Goal: Task Accomplishment & Management: Complete application form

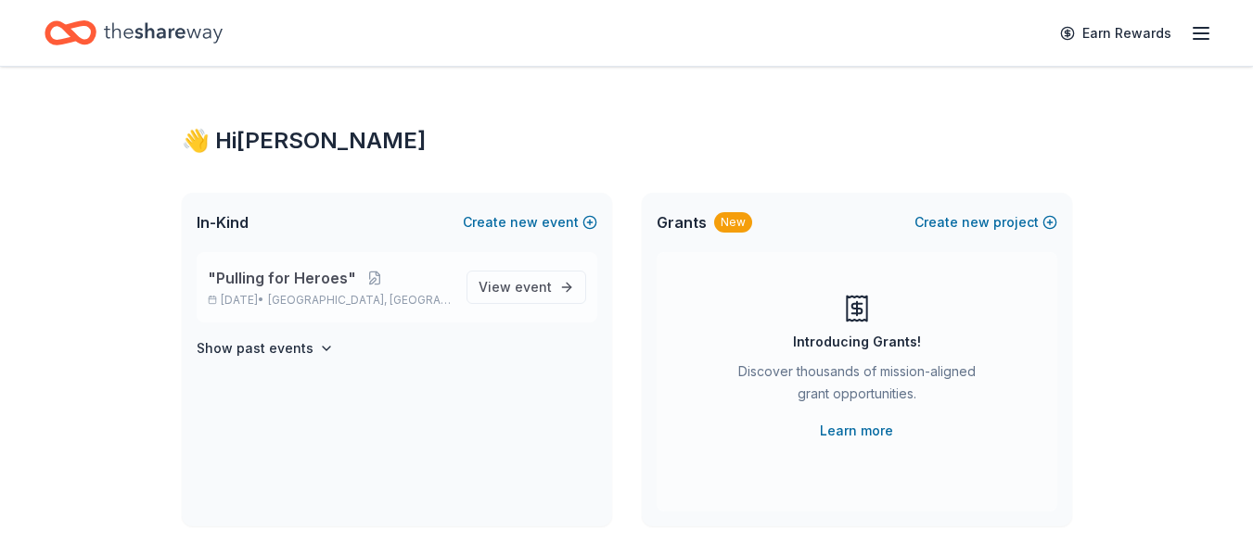
click at [296, 275] on span ""Pulling for Heroes"" at bounding box center [282, 278] width 148 height 22
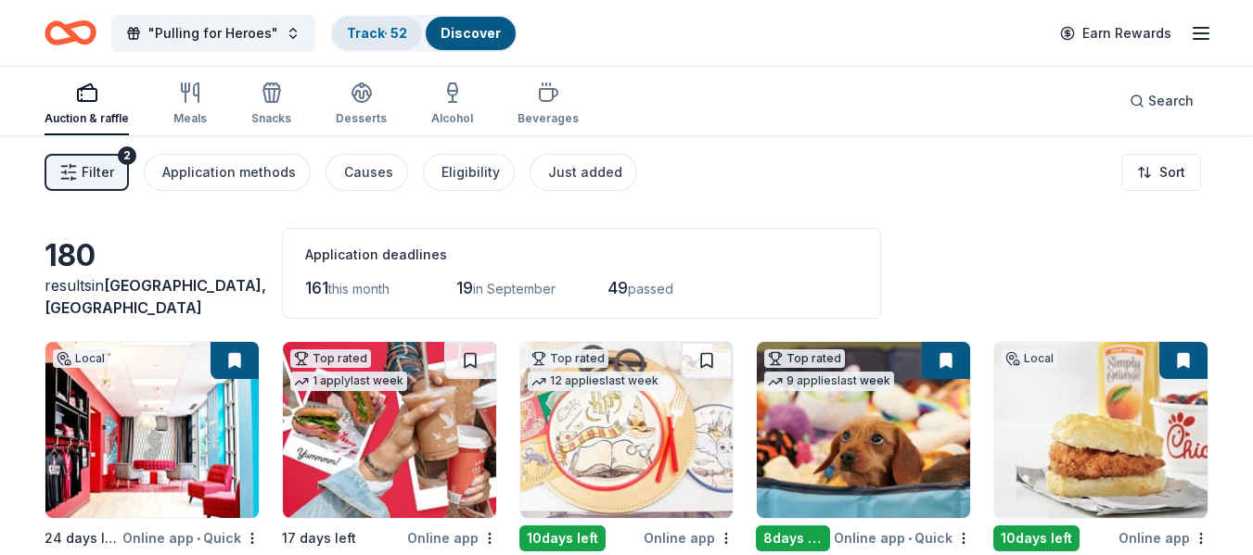
click at [382, 30] on link "Track · 52" at bounding box center [377, 33] width 60 height 16
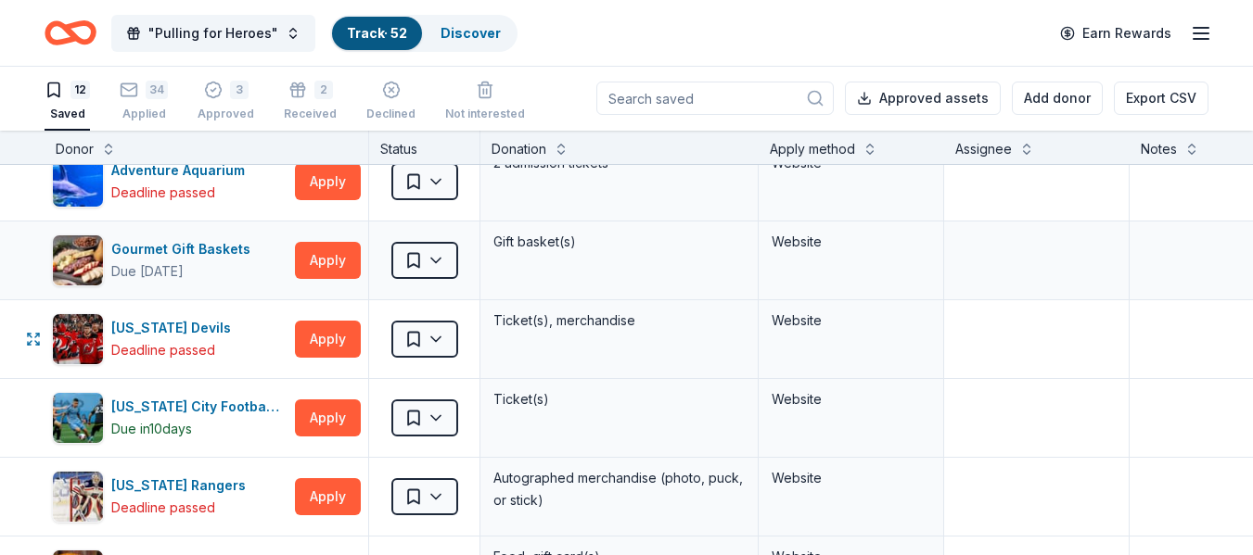
scroll to position [21, 0]
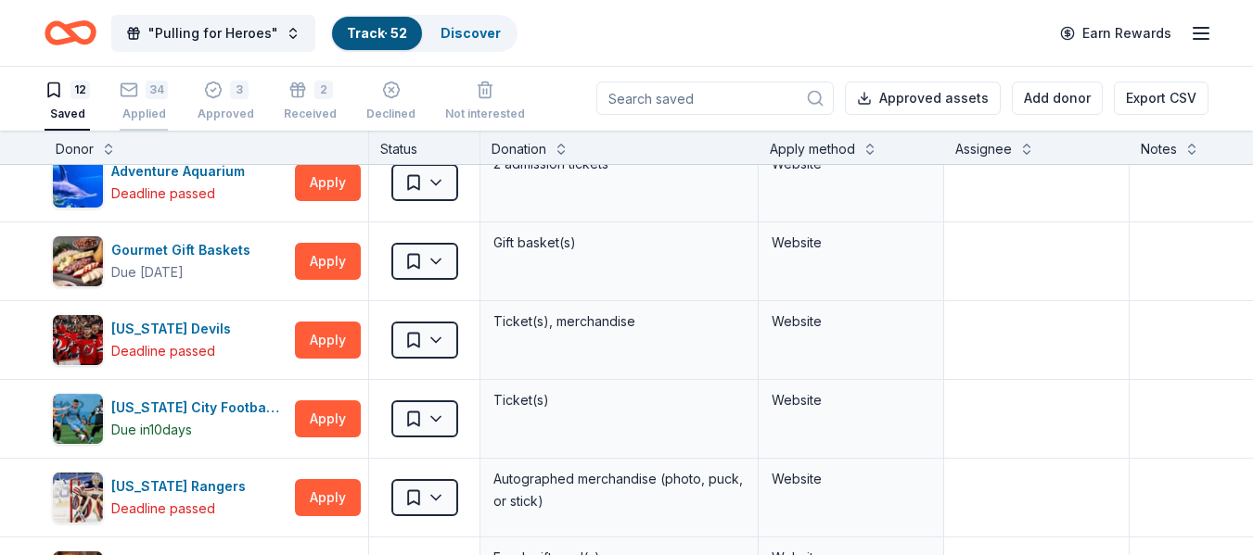
click at [137, 98] on icon "button" at bounding box center [129, 90] width 19 height 19
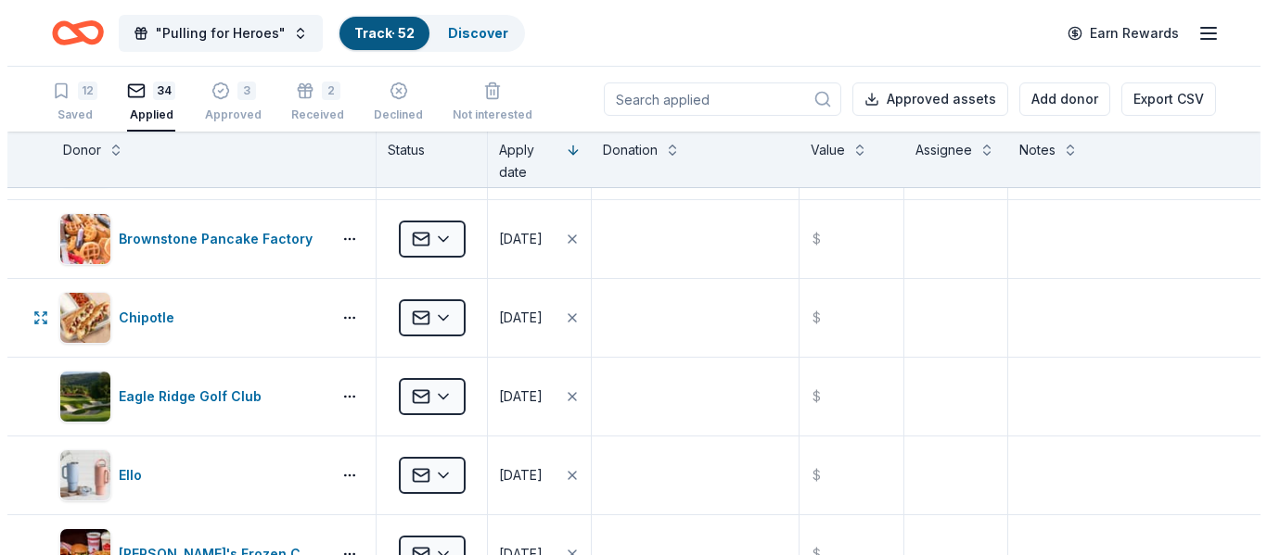
scroll to position [619, 0]
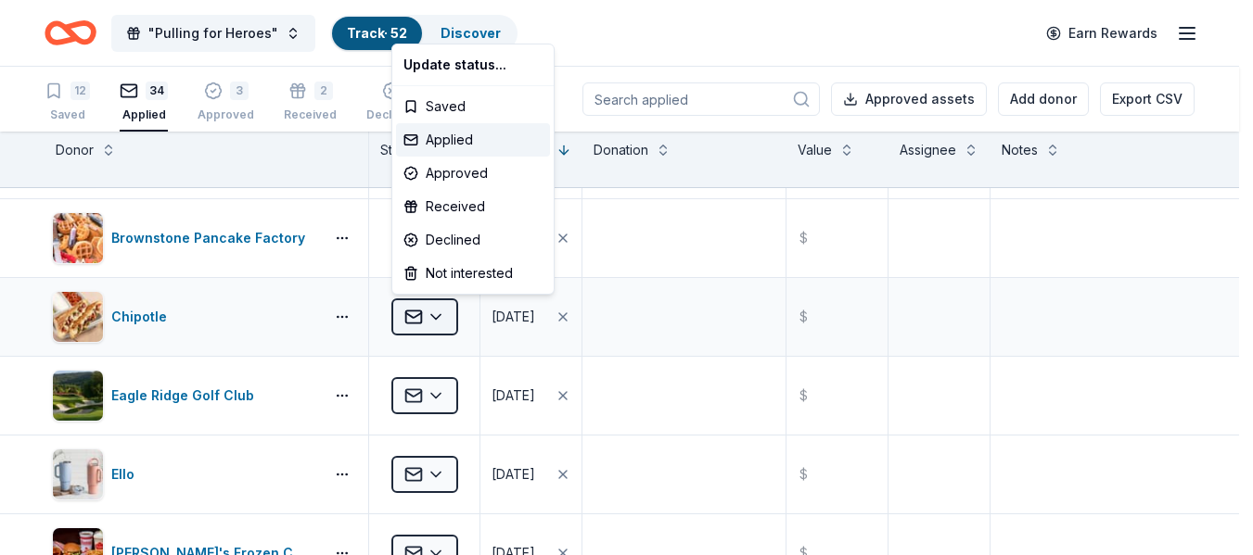
click at [439, 327] on html ""Pulling for Heroes" Track · 52 Discover Earn Rewards 12 Saved 34 Applied 3 App…" at bounding box center [626, 277] width 1253 height 555
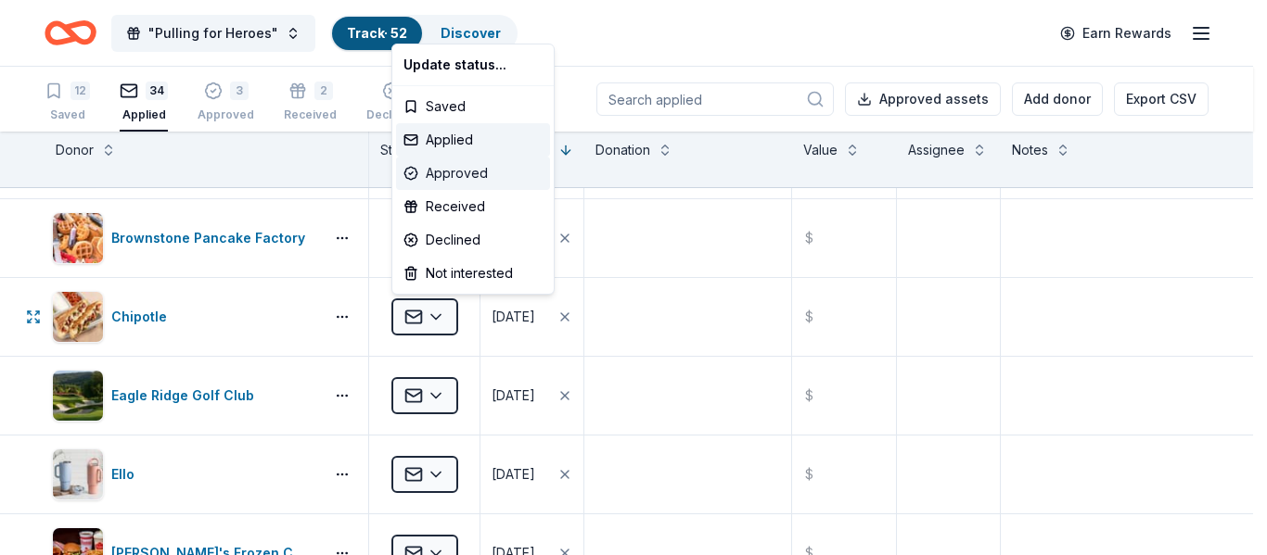
click at [443, 176] on div "Approved" at bounding box center [473, 173] width 154 height 33
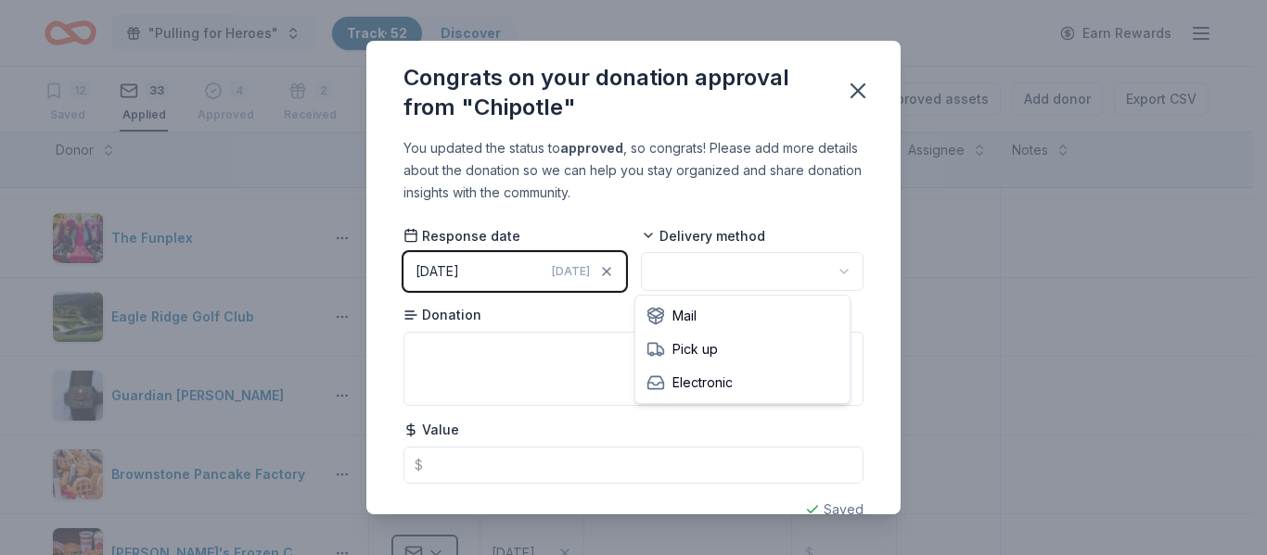
click at [823, 274] on html ""Pulling for Heroes" Track · 52 Discover Earn Rewards 12 Saved 33 Applied 4 App…" at bounding box center [633, 277] width 1267 height 555
click at [870, 84] on icon "button" at bounding box center [858, 91] width 26 height 26
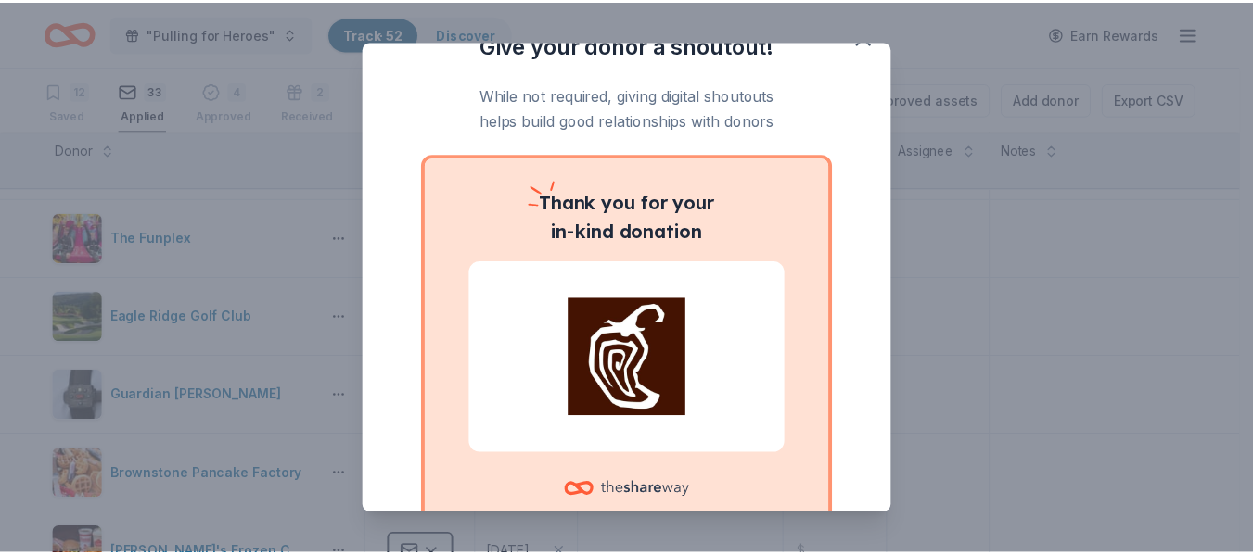
scroll to position [0, 0]
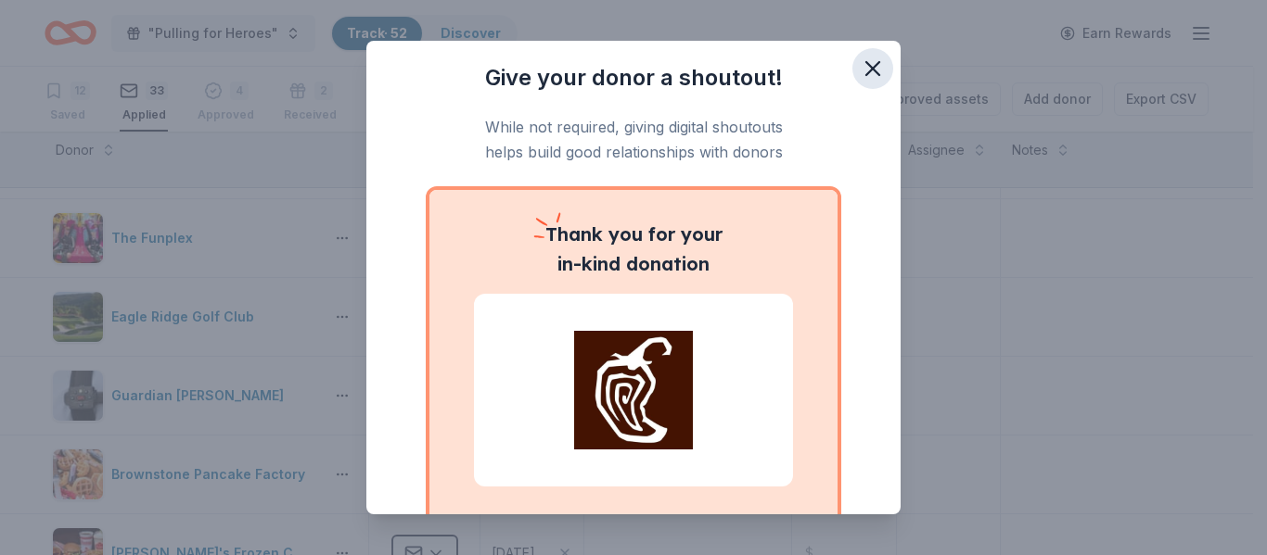
click at [866, 68] on icon "button" at bounding box center [872, 68] width 13 height 13
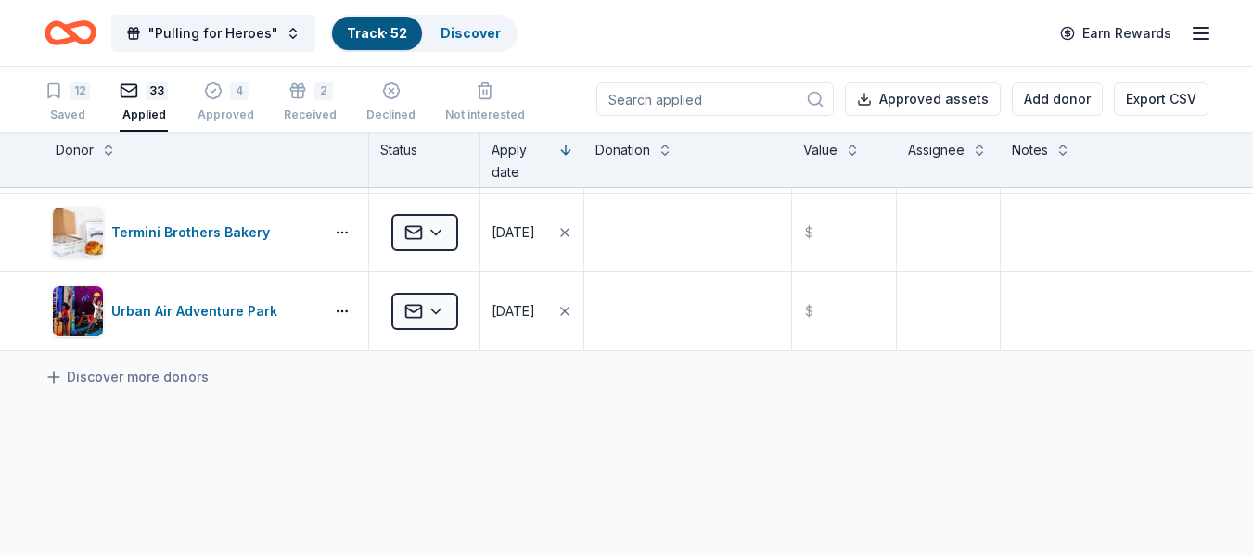
scroll to position [2438, 0]
click at [467, 32] on link "Discover" at bounding box center [470, 33] width 60 height 16
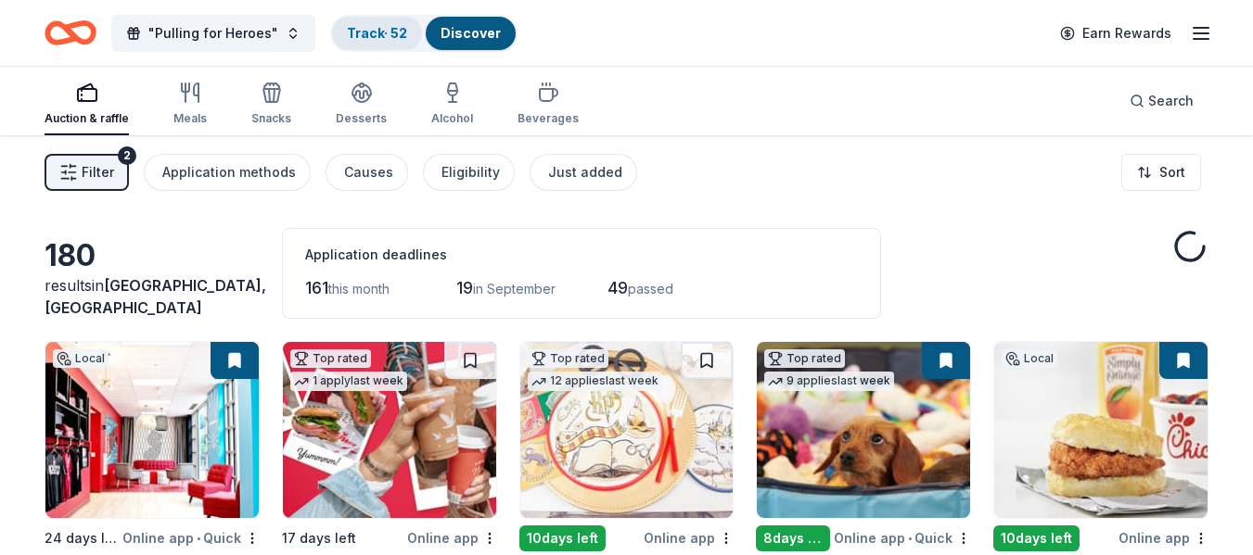
click at [382, 36] on link "Track · 52" at bounding box center [377, 33] width 60 height 16
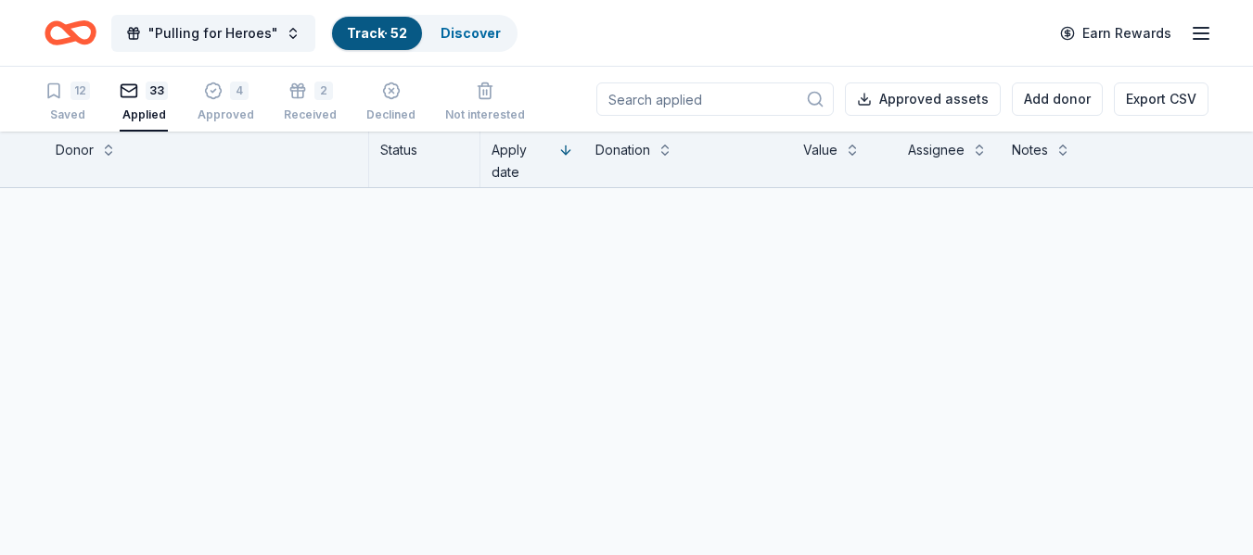
scroll to position [1, 0]
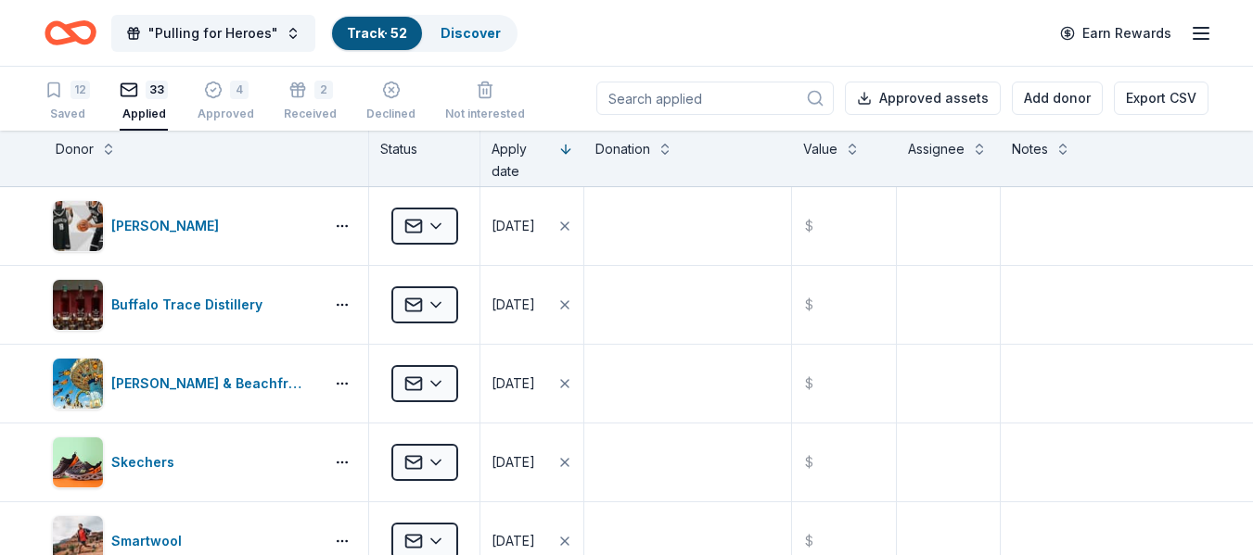
click at [361, 45] on div "Track · 52" at bounding box center [377, 33] width 90 height 33
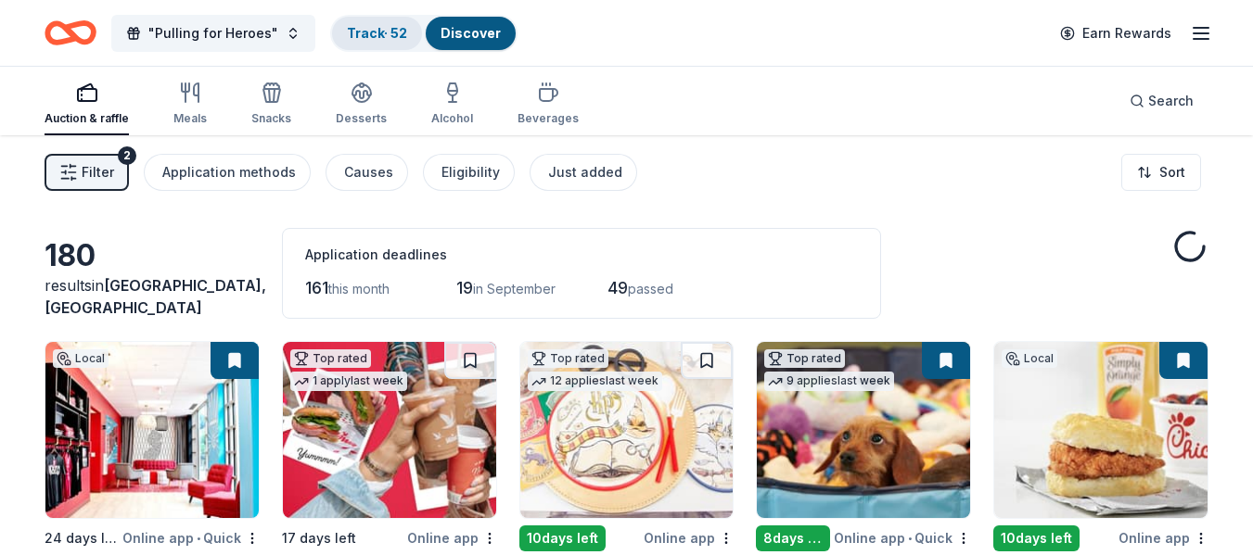
click at [366, 18] on div "Track · 52" at bounding box center [377, 33] width 90 height 33
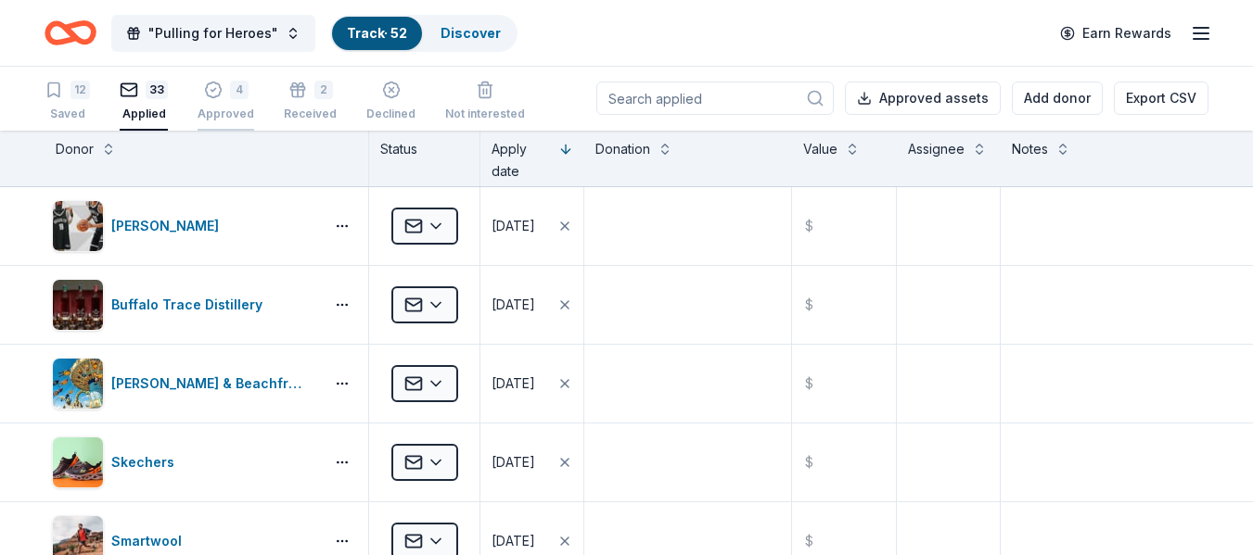
click at [222, 93] on div "4" at bounding box center [225, 90] width 57 height 19
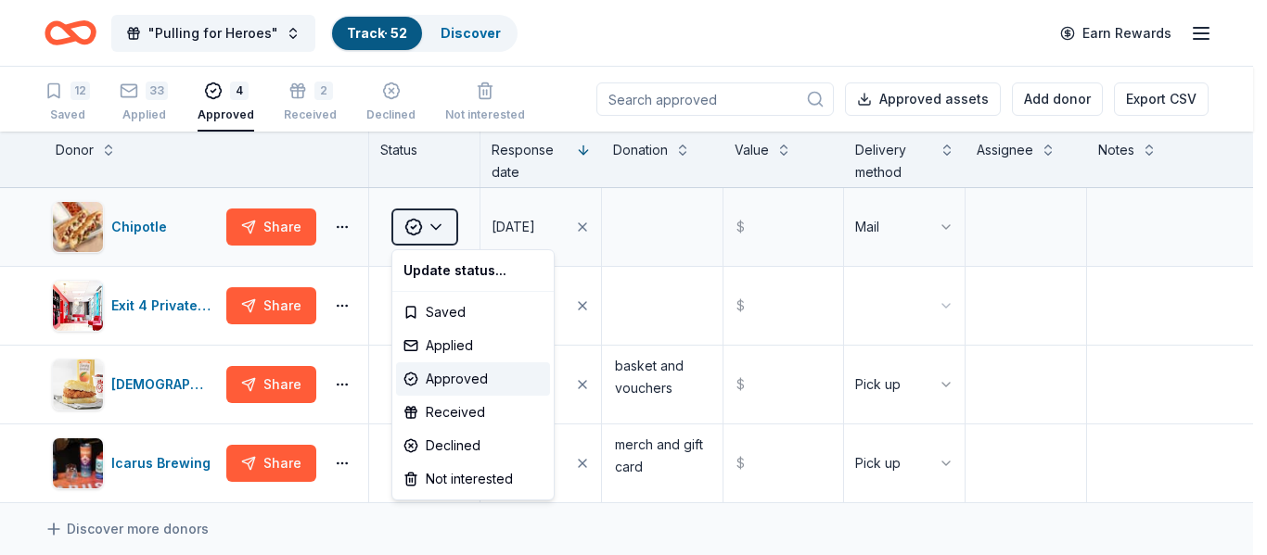
click at [429, 226] on html ""Pulling for Heroes" Track · 52 Discover Earn Rewards 12 Saved 33 Applied 4 App…" at bounding box center [633, 277] width 1267 height 555
click at [445, 405] on div "Received" at bounding box center [473, 412] width 154 height 33
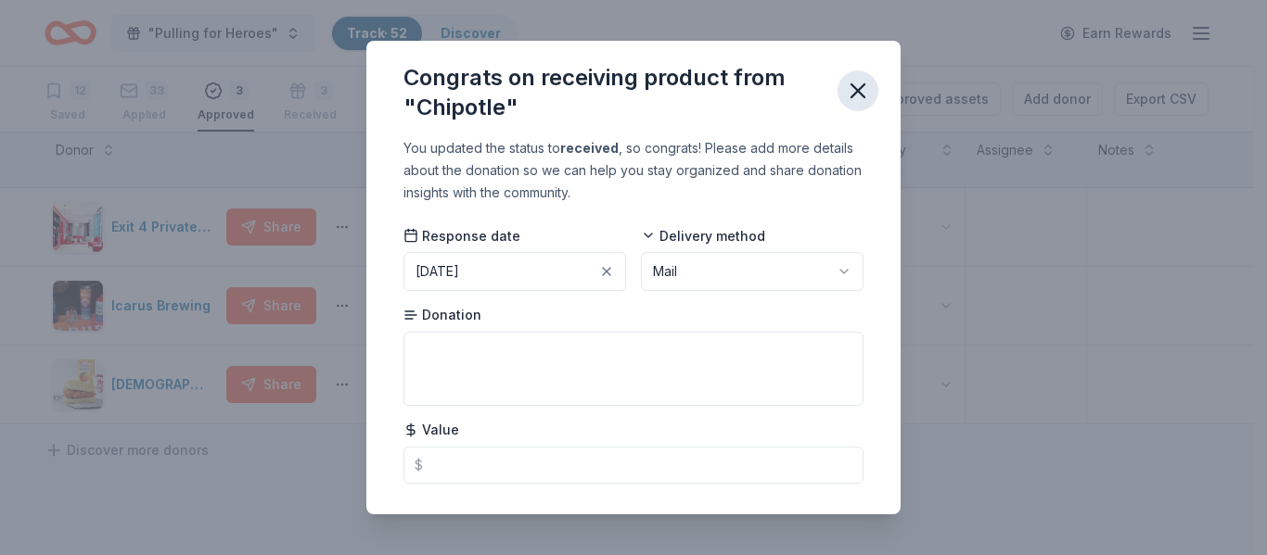
click at [860, 97] on icon "button" at bounding box center [858, 91] width 26 height 26
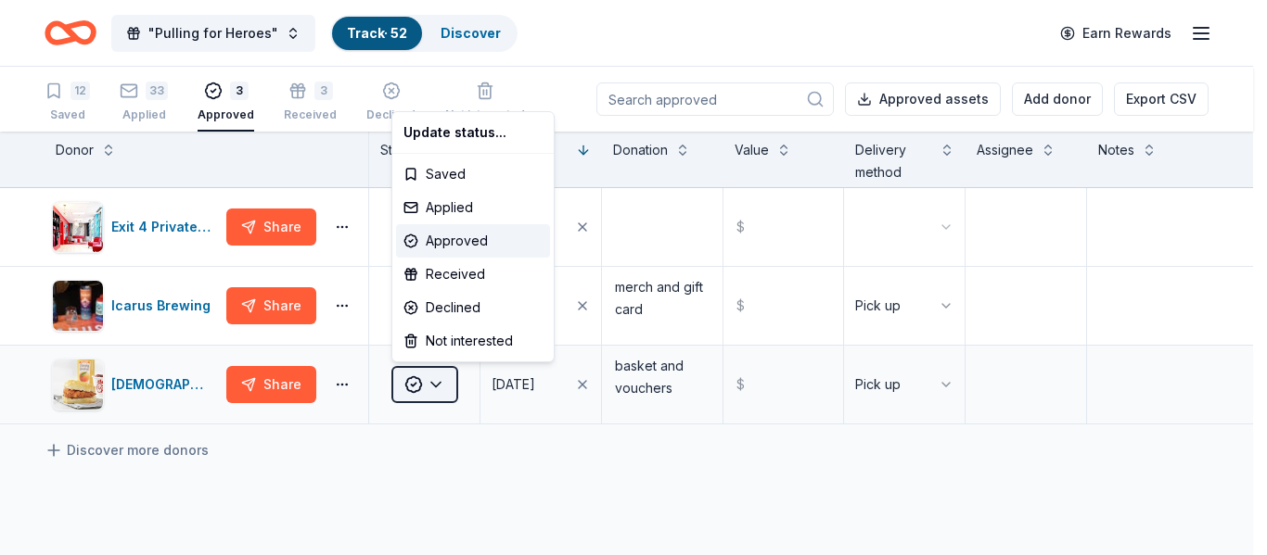
click at [437, 382] on html ""Pulling for Heroes" Track · 52 Discover Earn Rewards 12 Saved 33 Applied 3 App…" at bounding box center [633, 277] width 1267 height 555
click at [450, 242] on div "Approved" at bounding box center [473, 240] width 154 height 33
click at [432, 379] on html ""Pulling for Heroes" Track · 52 Discover Earn Rewards 12 Saved 33 Applied 3 App…" at bounding box center [633, 277] width 1267 height 555
click at [440, 269] on div "Received" at bounding box center [473, 274] width 154 height 33
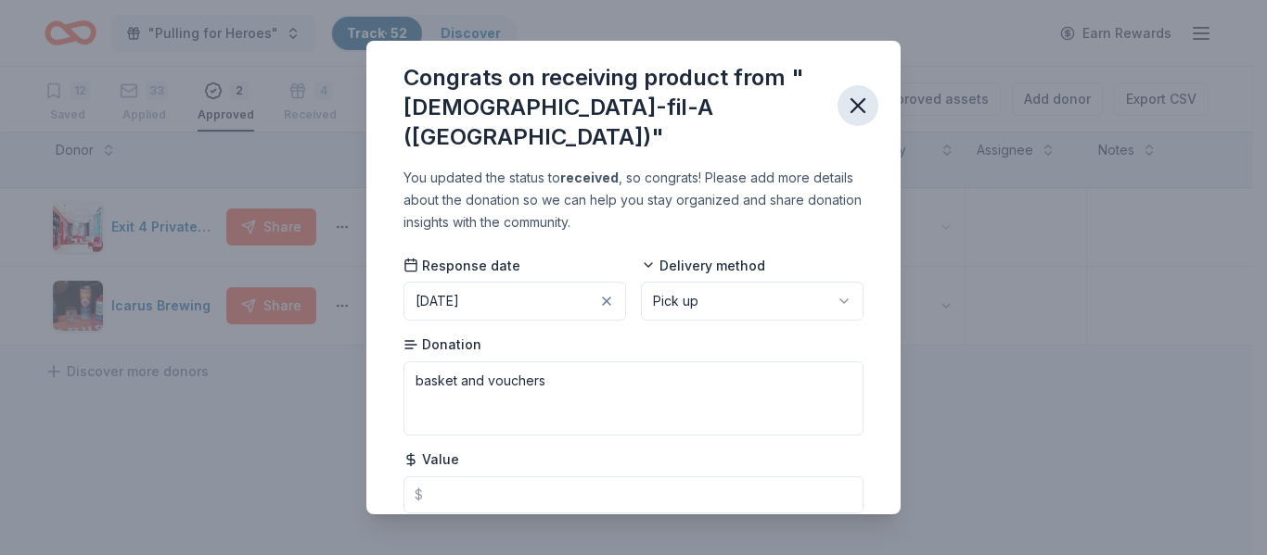
click at [859, 93] on icon "button" at bounding box center [858, 106] width 26 height 26
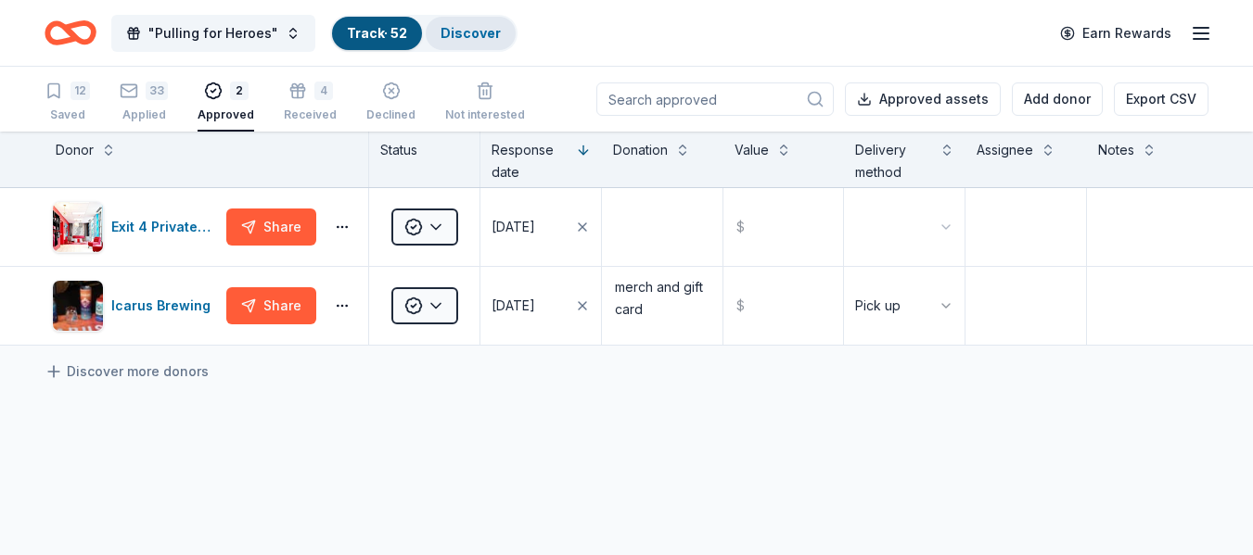
click at [447, 31] on link "Discover" at bounding box center [470, 33] width 60 height 16
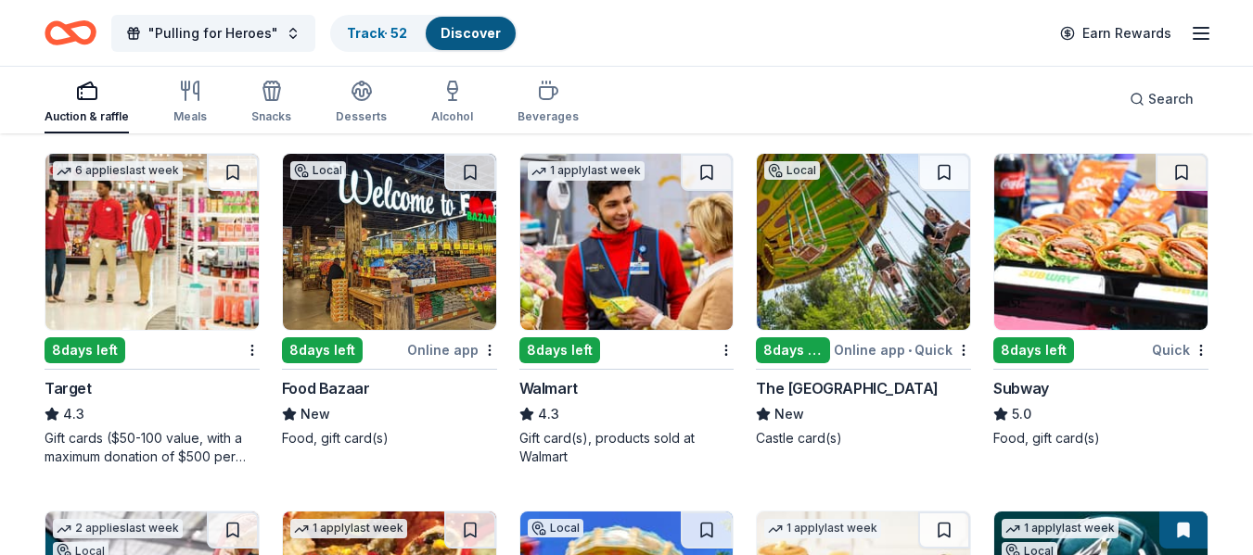
scroll to position [7631, 0]
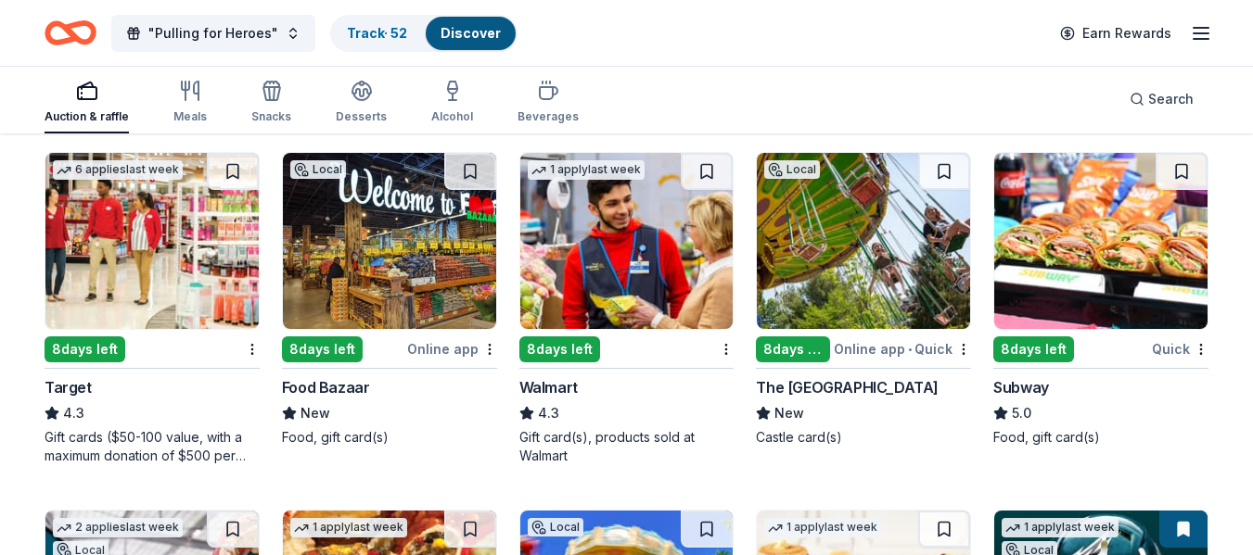
click at [560, 390] on div "Walmart" at bounding box center [548, 387] width 58 height 22
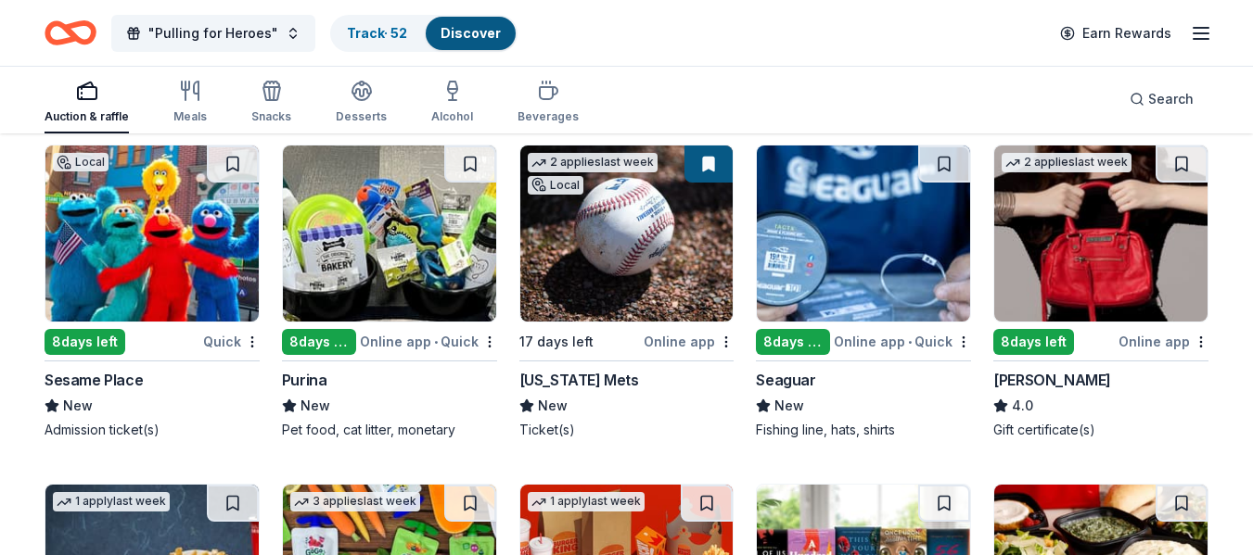
scroll to position [8695, 0]
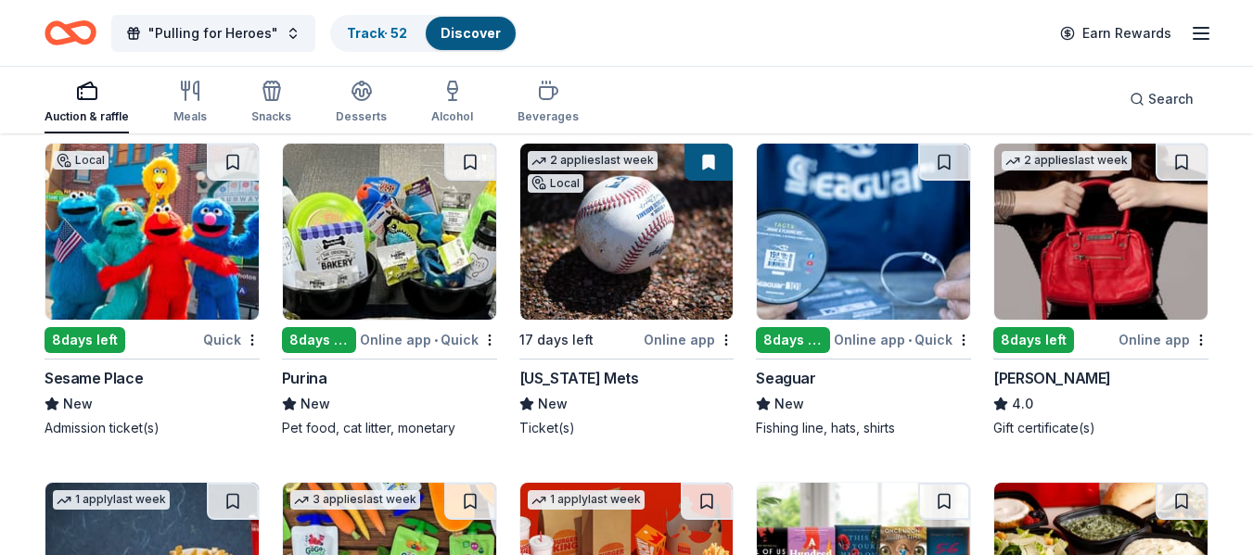
click at [797, 373] on div "Seaguar" at bounding box center [785, 378] width 59 height 22
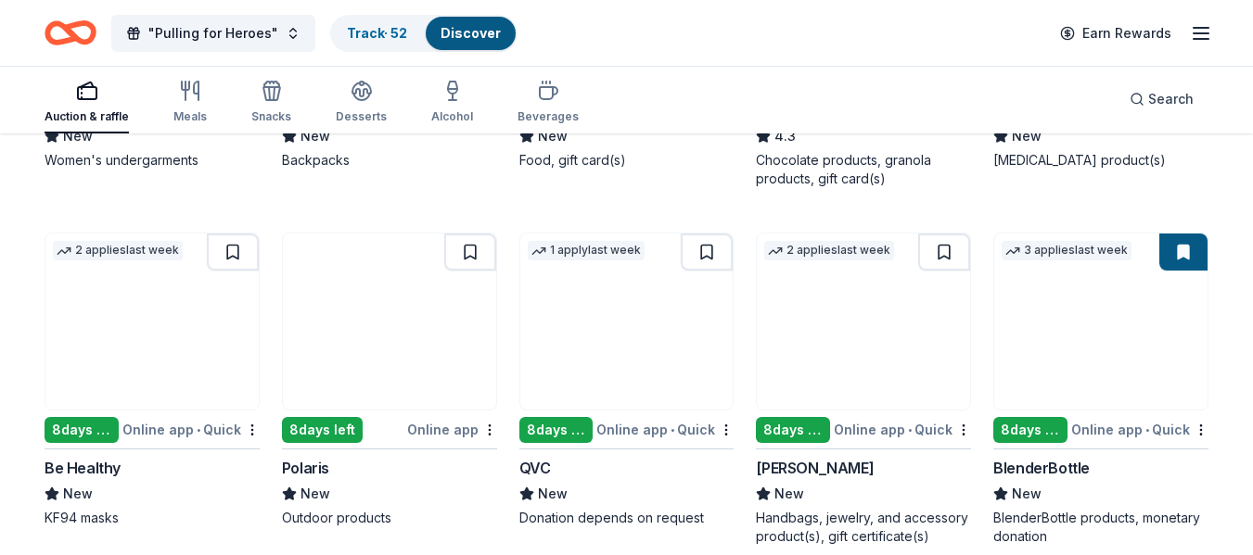
scroll to position [9797, 0]
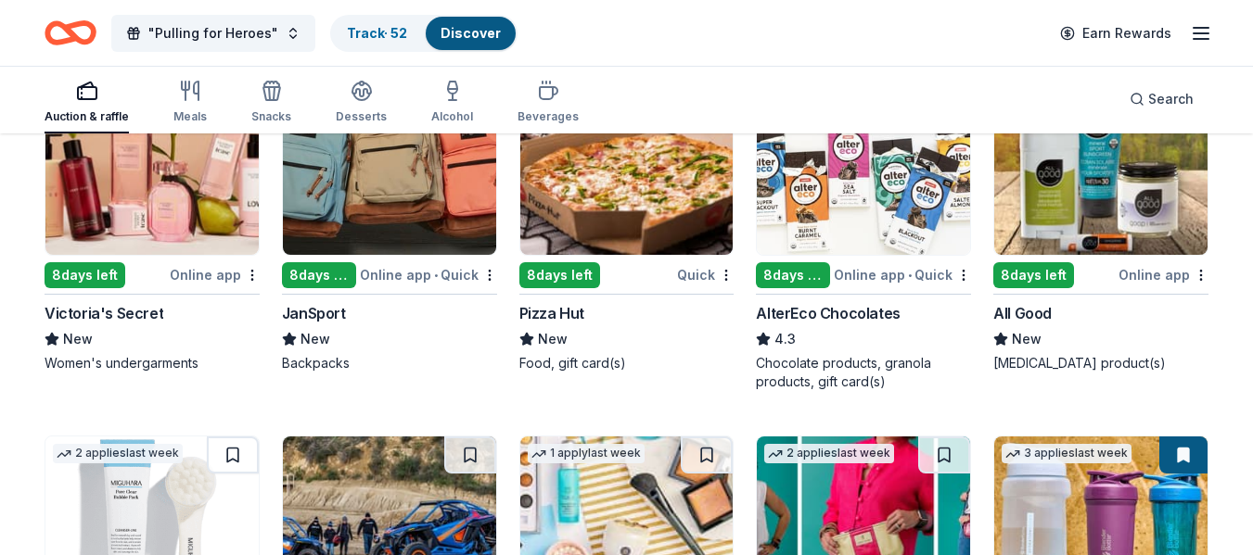
click at [215, 275] on div "Online app" at bounding box center [215, 274] width 90 height 23
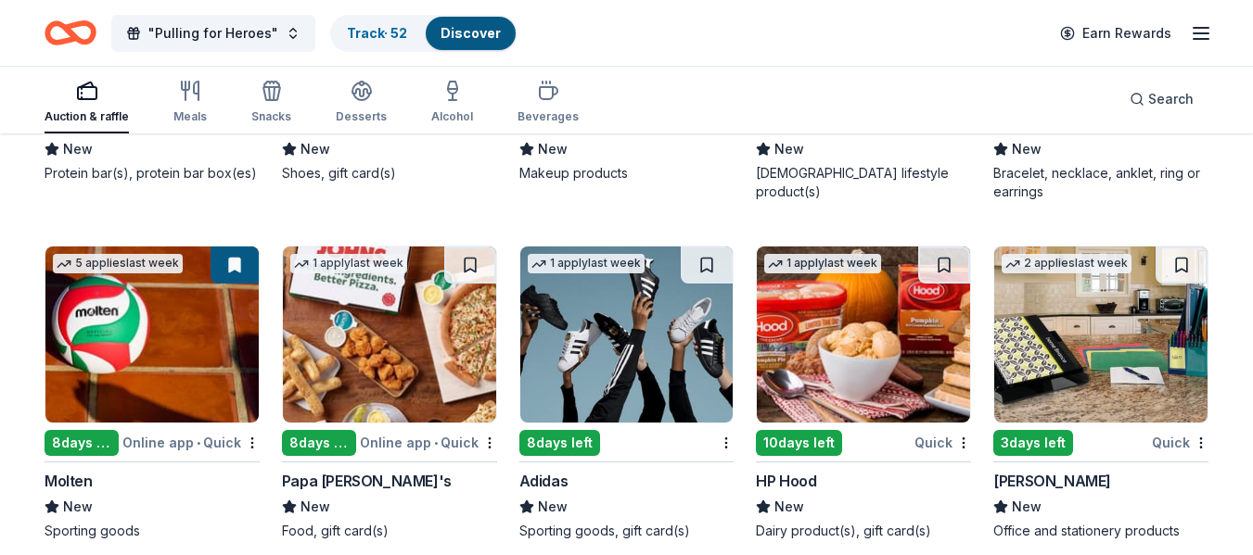
scroll to position [12474, 0]
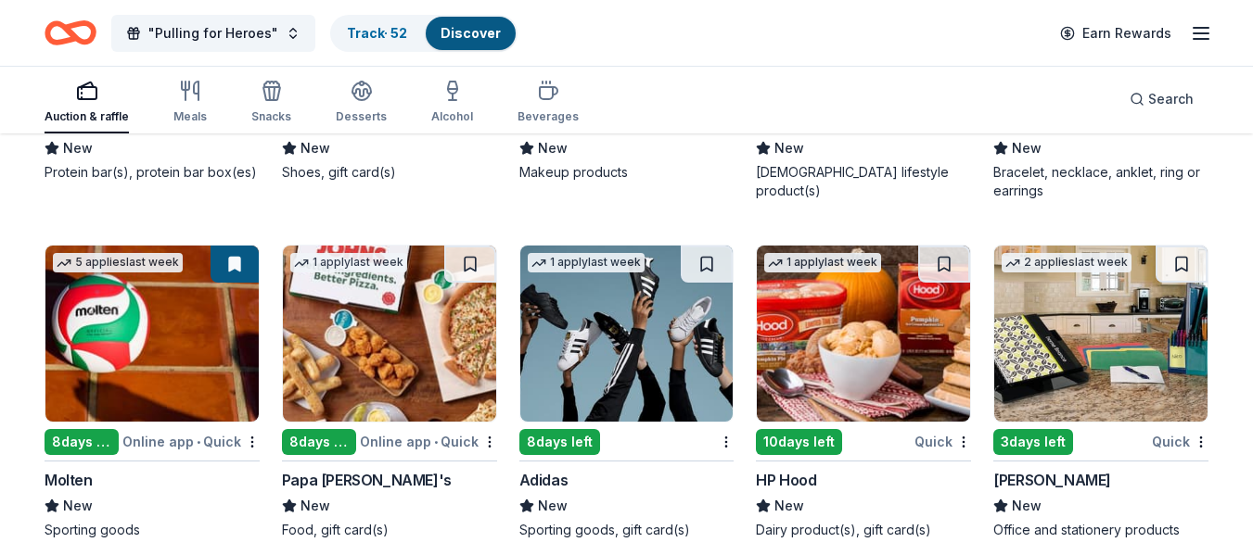
click at [450, 435] on div "Online app • Quick" at bounding box center [428, 441] width 137 height 23
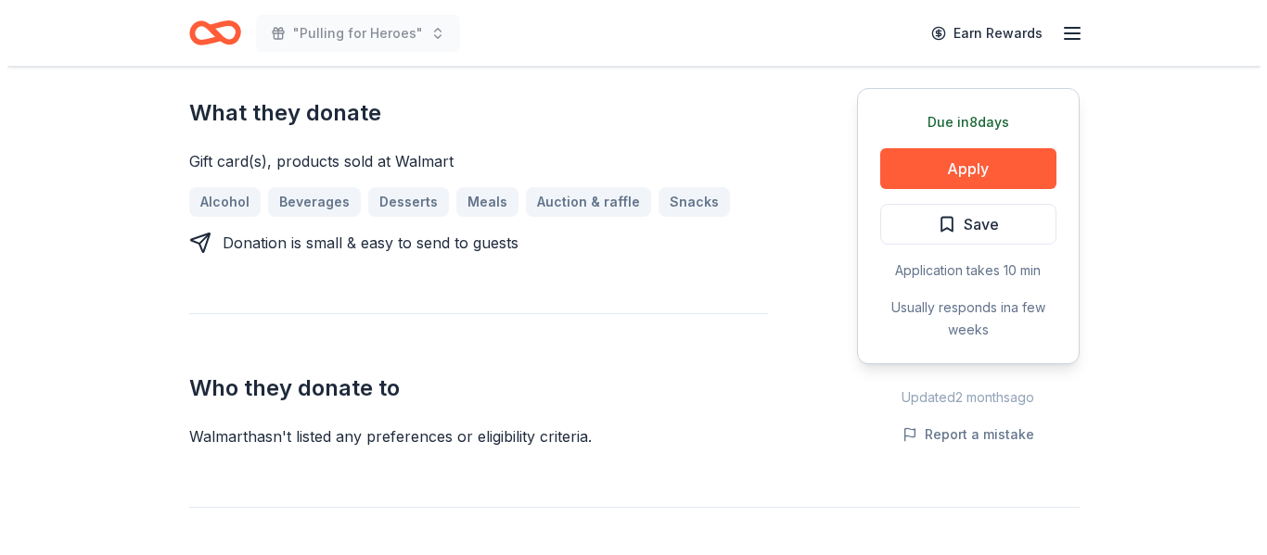
scroll to position [734, 0]
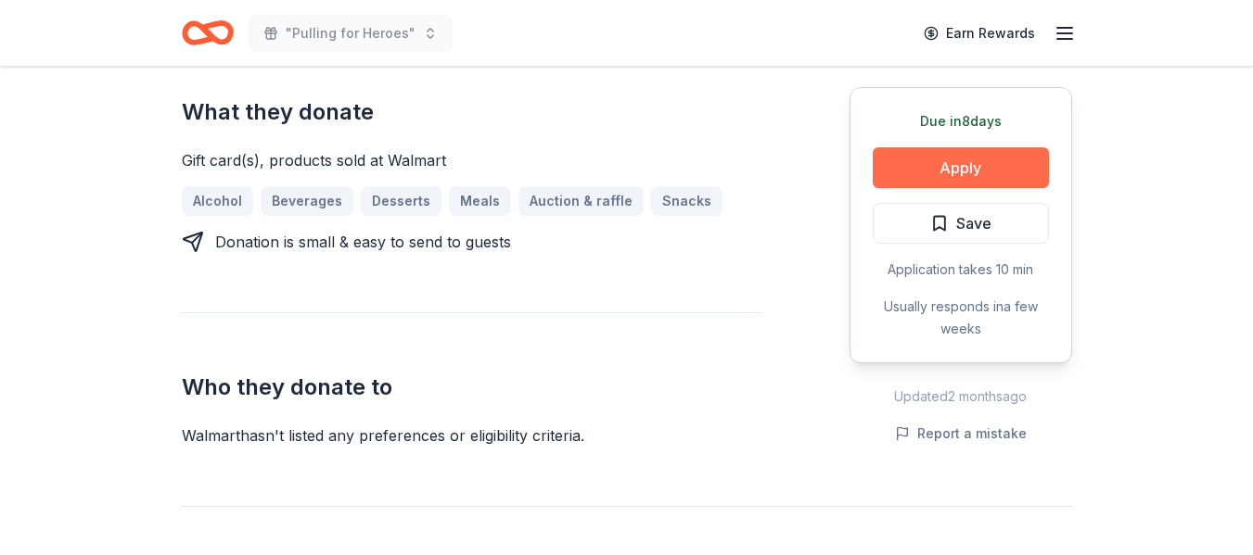
click at [976, 161] on button "Apply" at bounding box center [960, 167] width 176 height 41
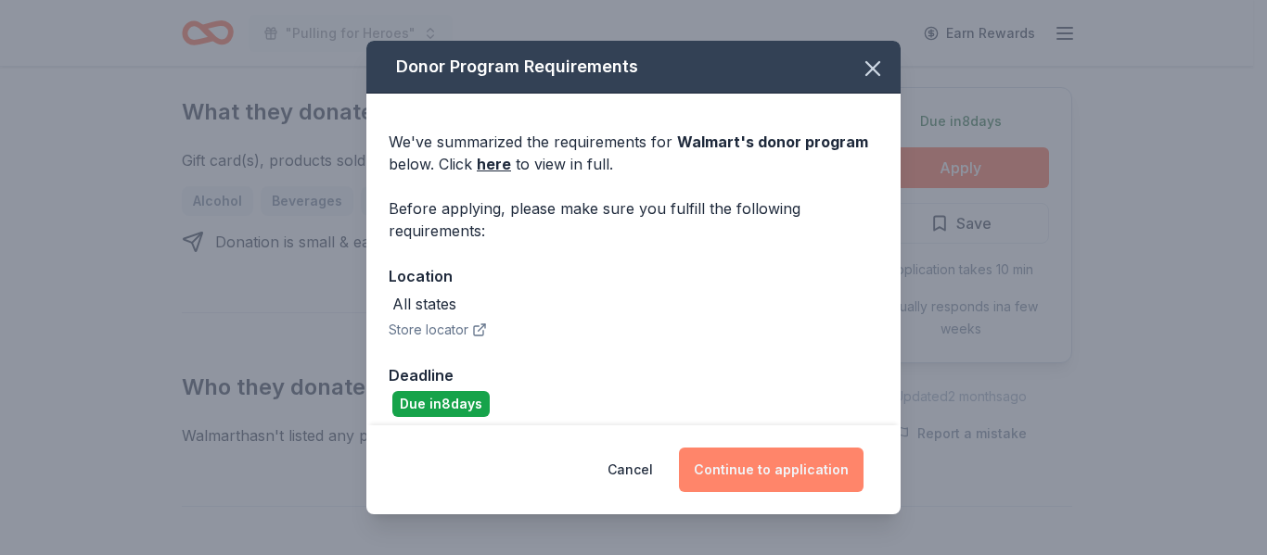
click at [761, 472] on button "Continue to application" at bounding box center [771, 470] width 185 height 45
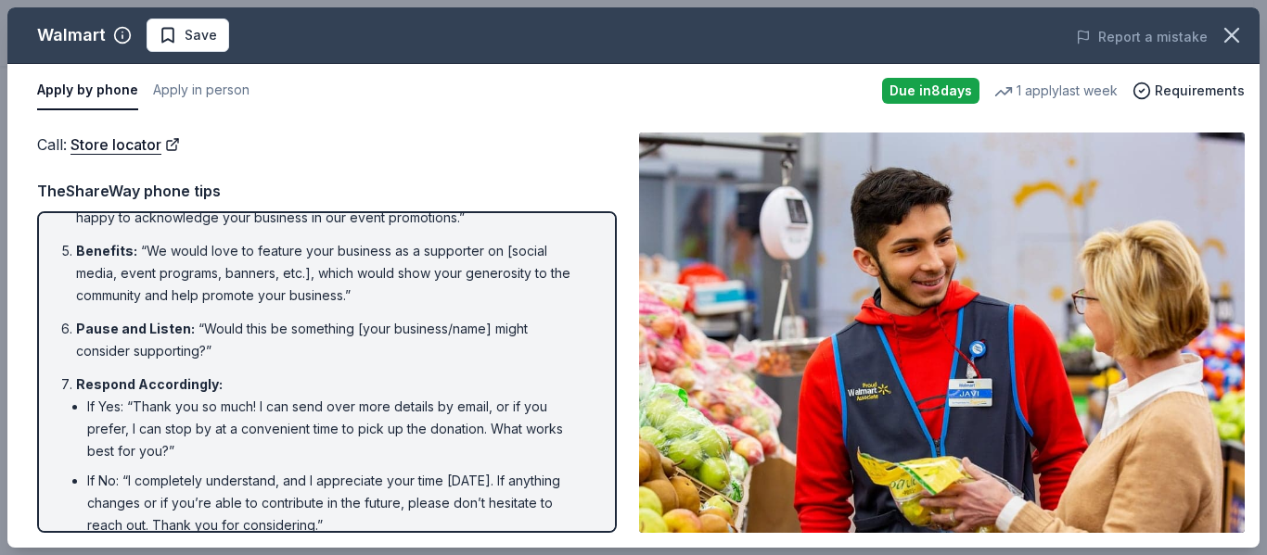
scroll to position [398, 0]
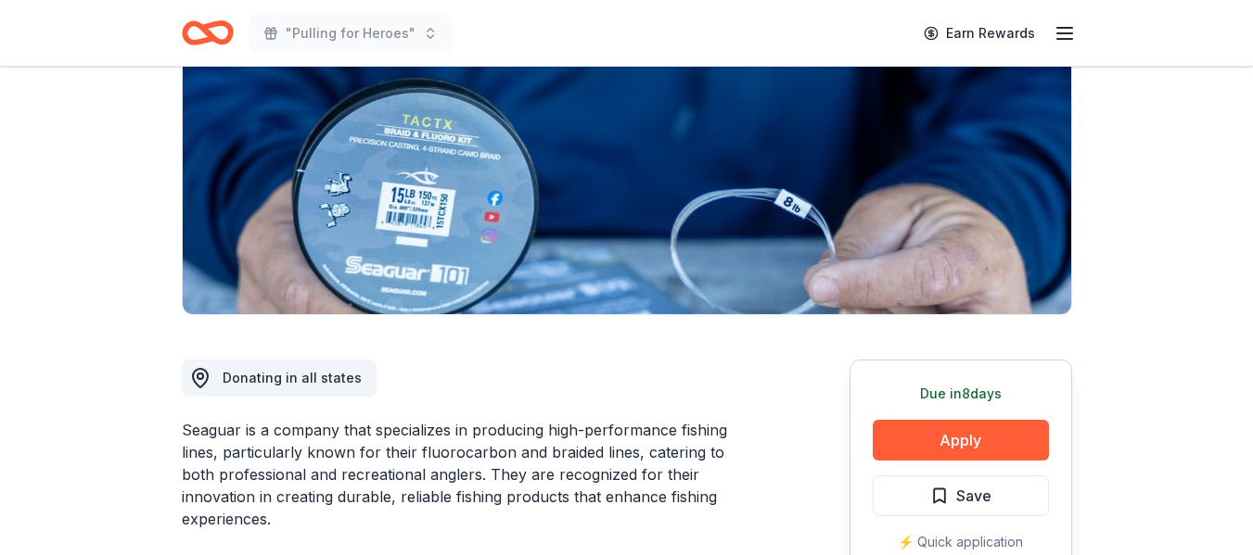
scroll to position [195, 0]
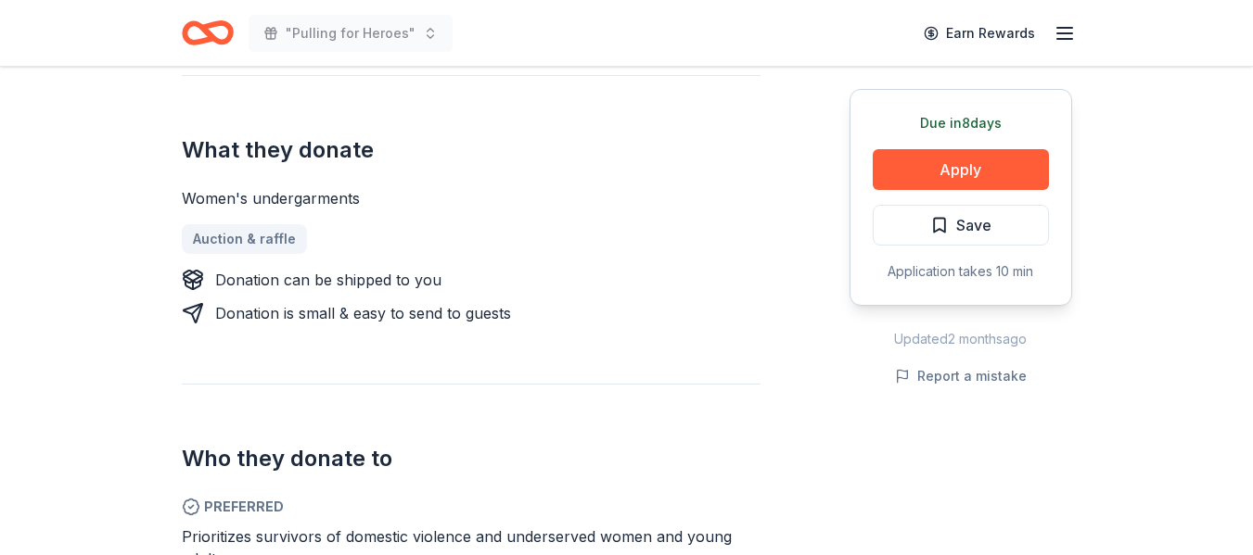
scroll to position [817, 0]
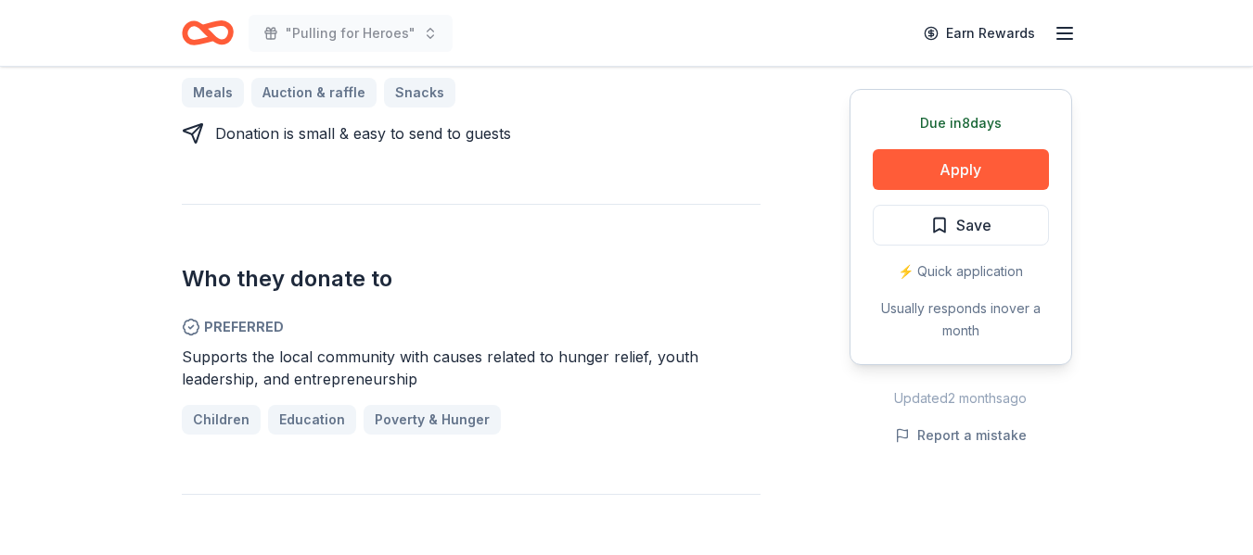
scroll to position [866, 0]
